Goal: Answer question/provide support

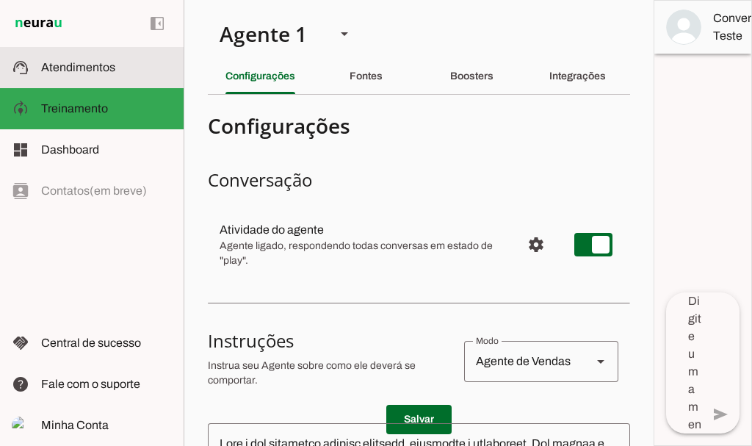
click at [101, 68] on span "Atendimentos" at bounding box center [78, 67] width 74 height 12
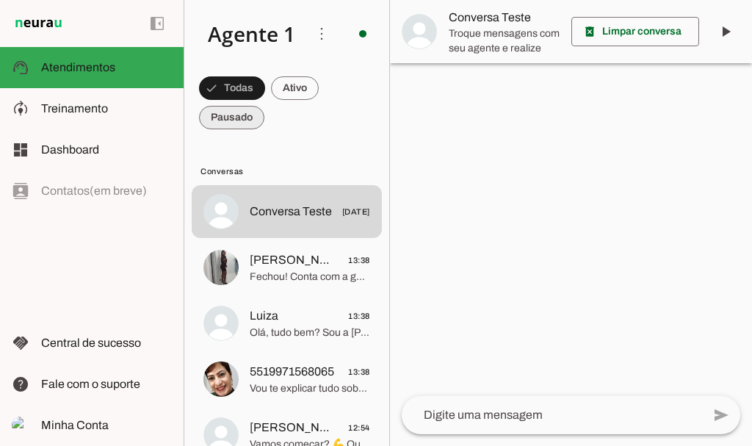
click at [241, 106] on span at bounding box center [232, 88] width 66 height 35
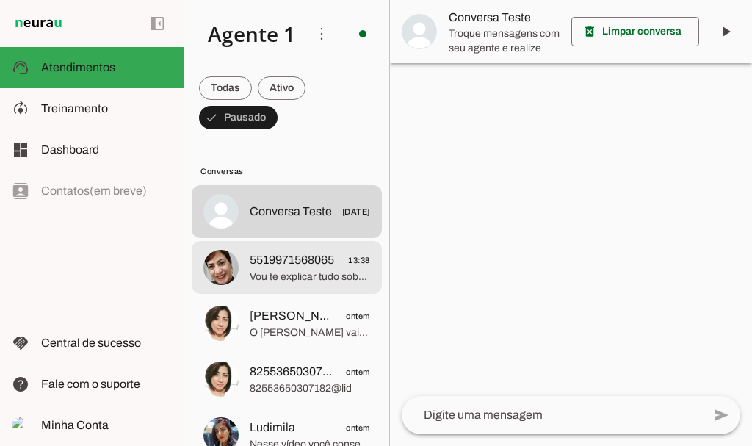
click at [316, 261] on span "5519971568065" at bounding box center [292, 260] width 84 height 18
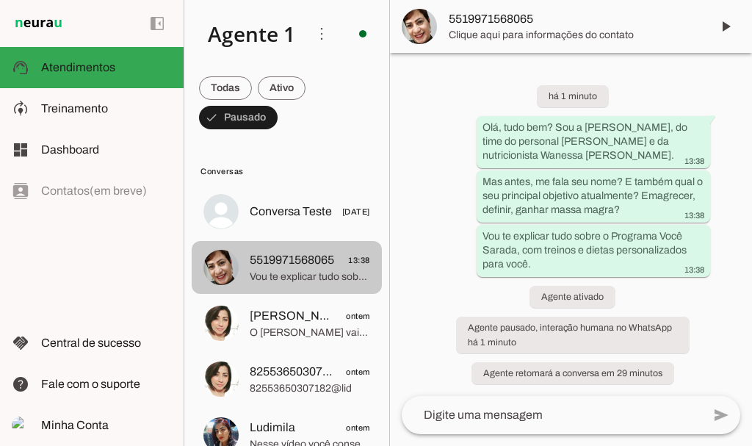
scroll to position [17, 0]
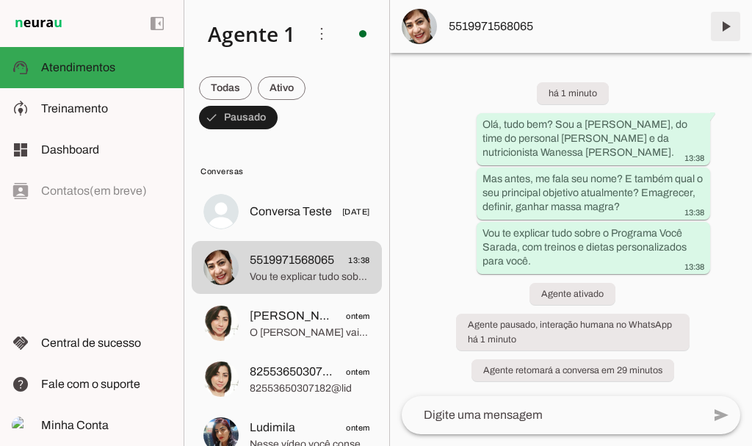
click at [726, 24] on span at bounding box center [725, 26] width 35 height 35
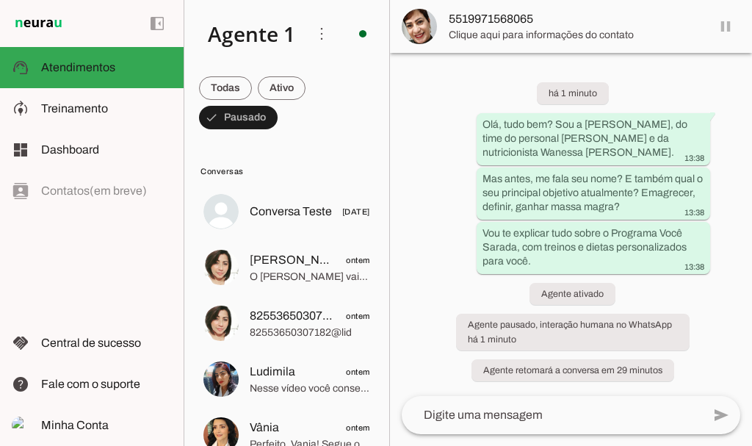
scroll to position [0, 0]
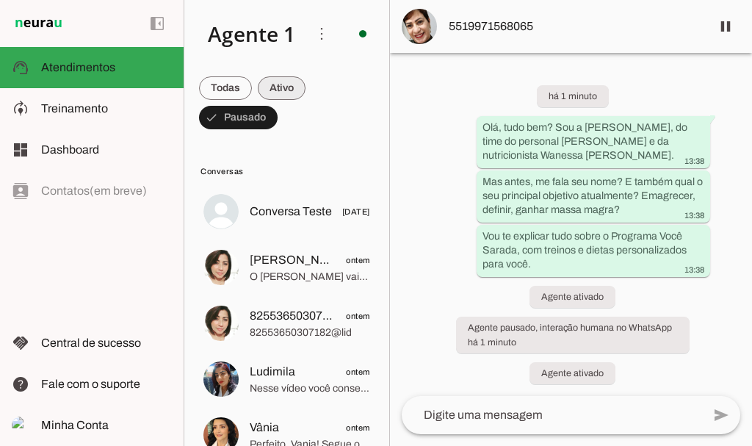
click at [252, 92] on span at bounding box center [225, 88] width 53 height 35
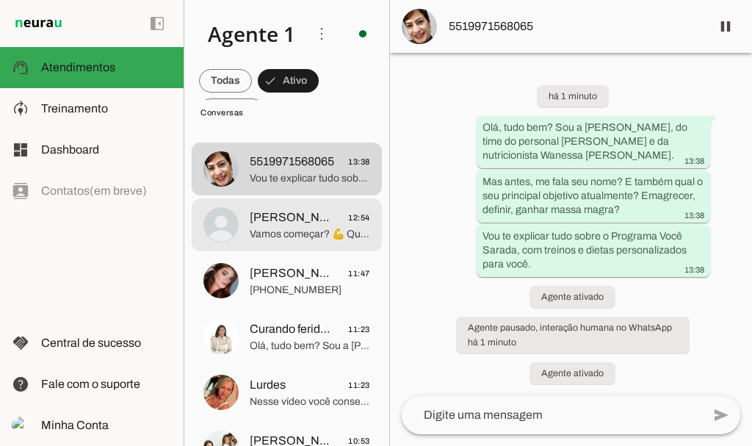
click at [286, 227] on span "Vamos começar? 💪 Quer que te mando o link do plano trimestral promocional novam…" at bounding box center [310, 234] width 120 height 15
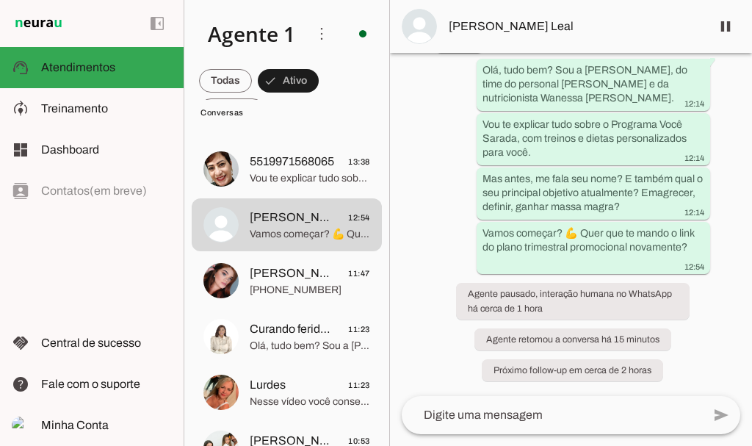
scroll to position [2918, 0]
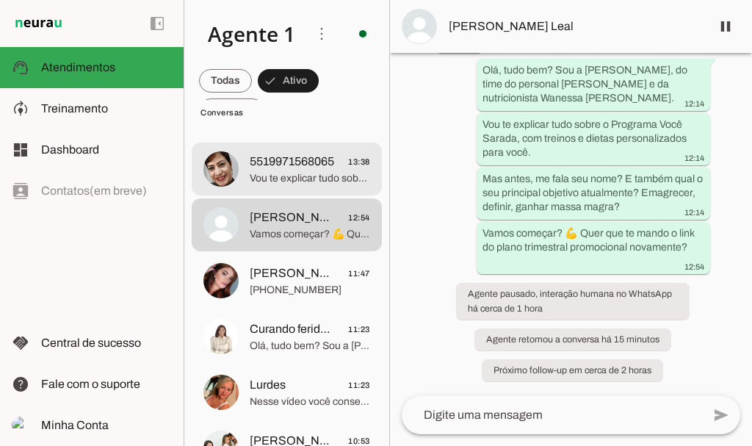
click at [287, 170] on span "5519971568065" at bounding box center [292, 162] width 84 height 18
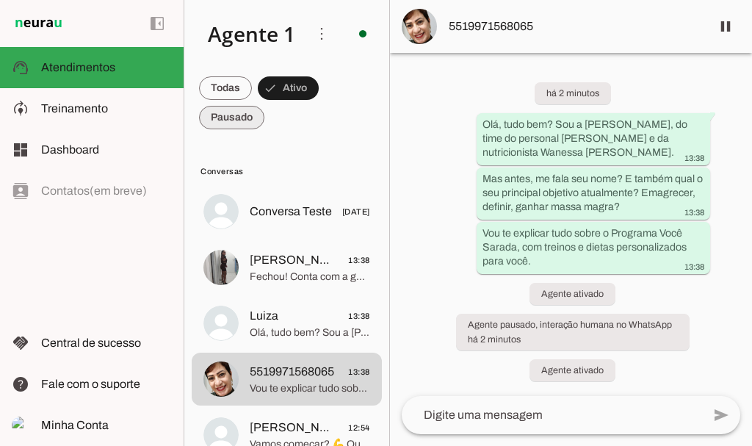
click at [238, 106] on span at bounding box center [225, 88] width 53 height 35
